Goal: Check status: Check status

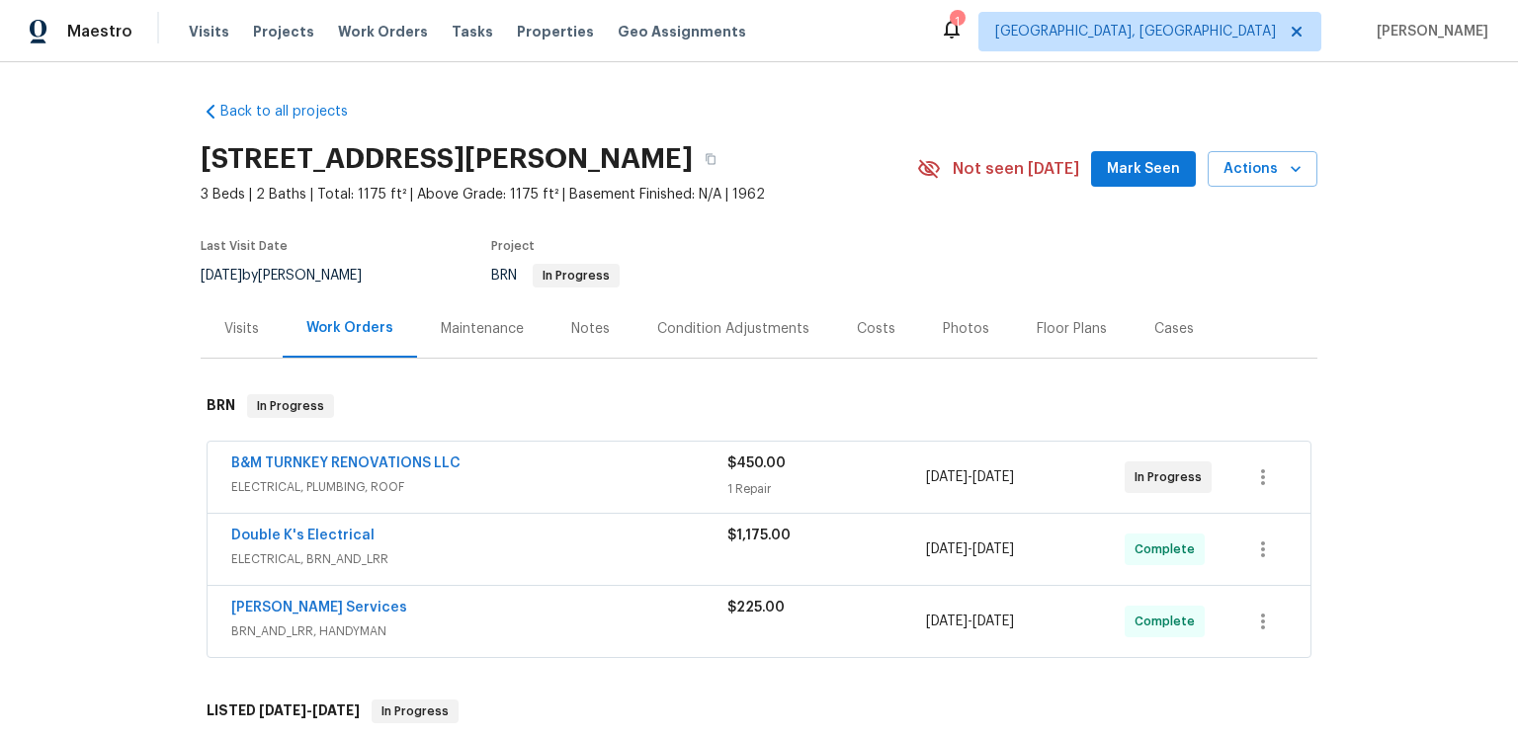
scroll to position [112, 0]
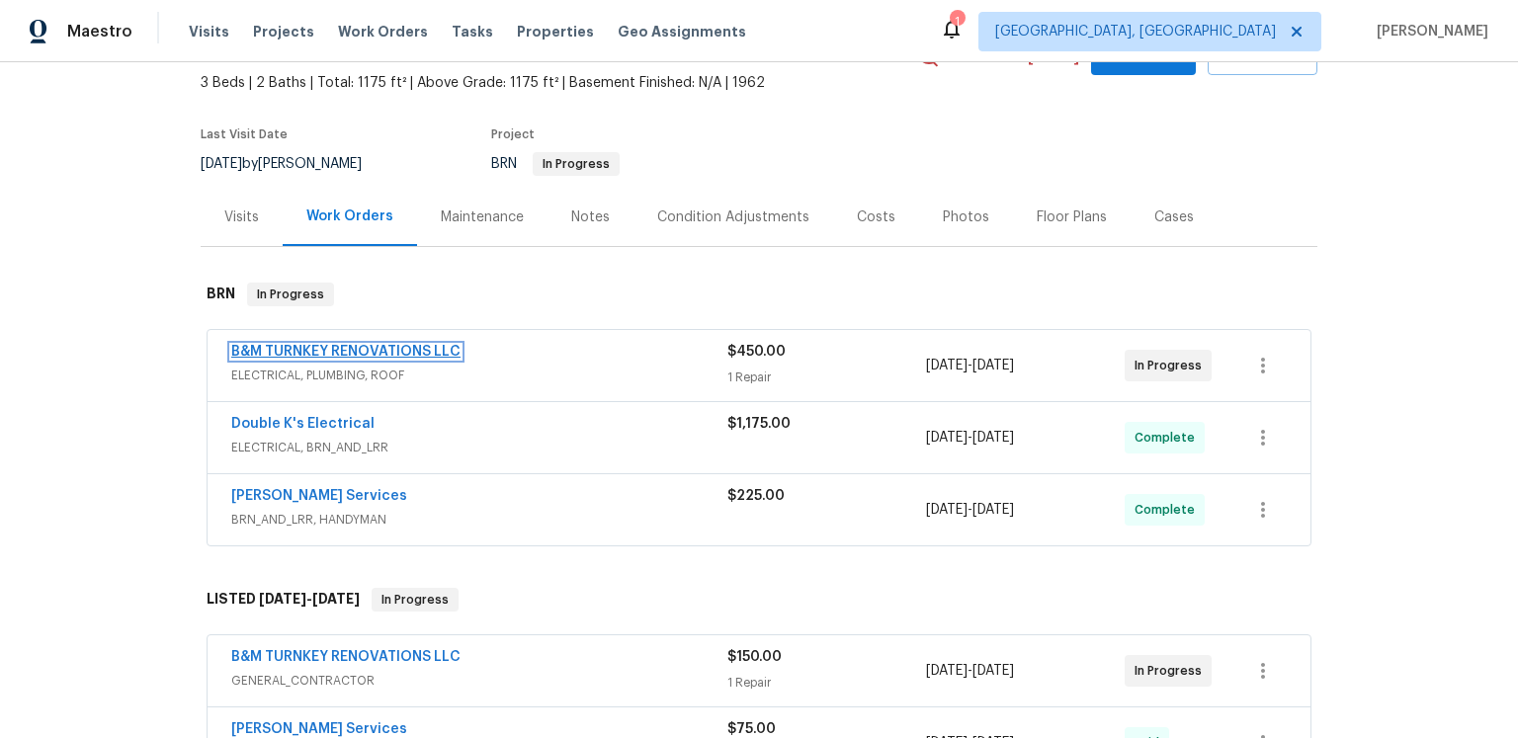
click at [461, 359] on link "B&M TURNKEY RENOVATIONS LLC" at bounding box center [345, 352] width 229 height 14
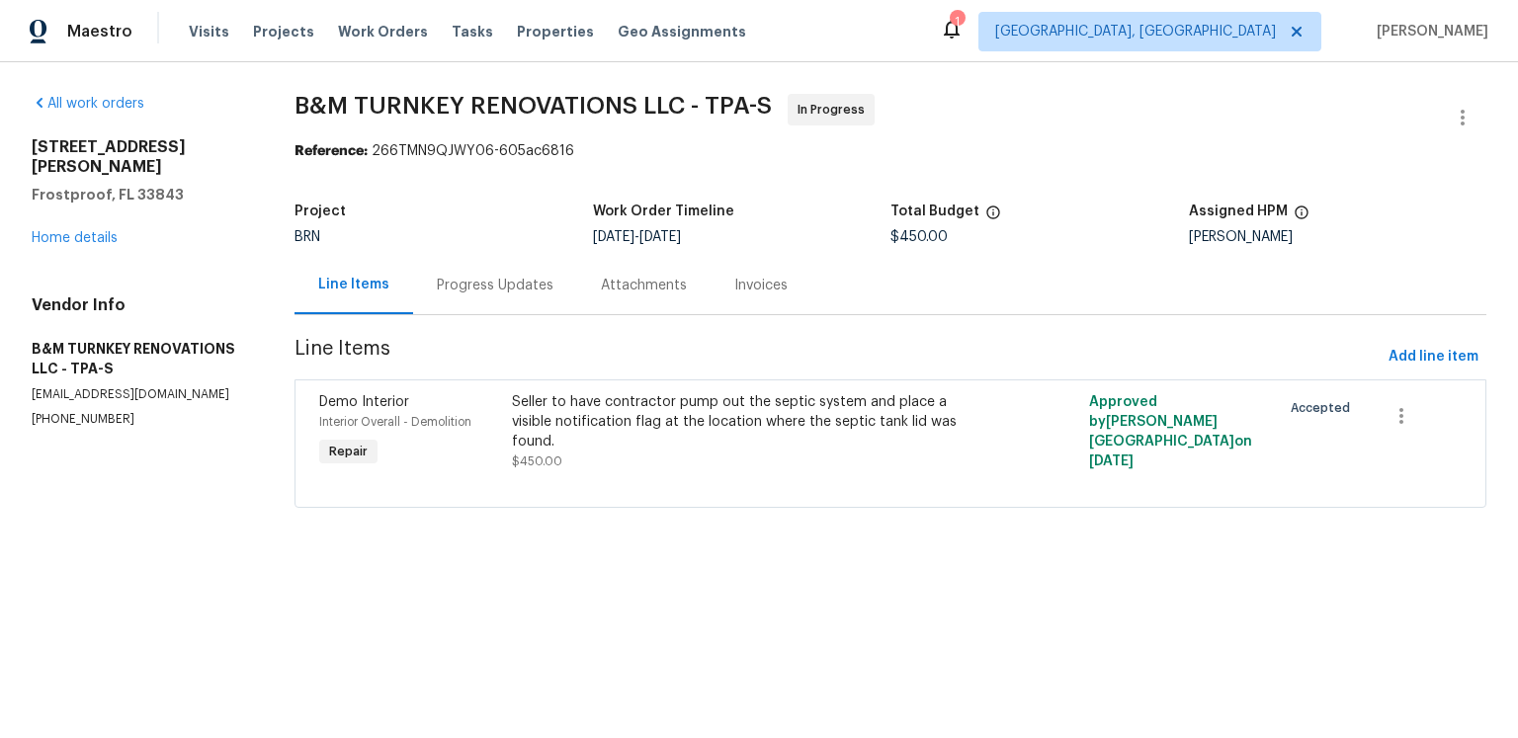
click at [553, 296] on div "Progress Updates" at bounding box center [495, 286] width 117 height 20
